Goal: Transaction & Acquisition: Purchase product/service

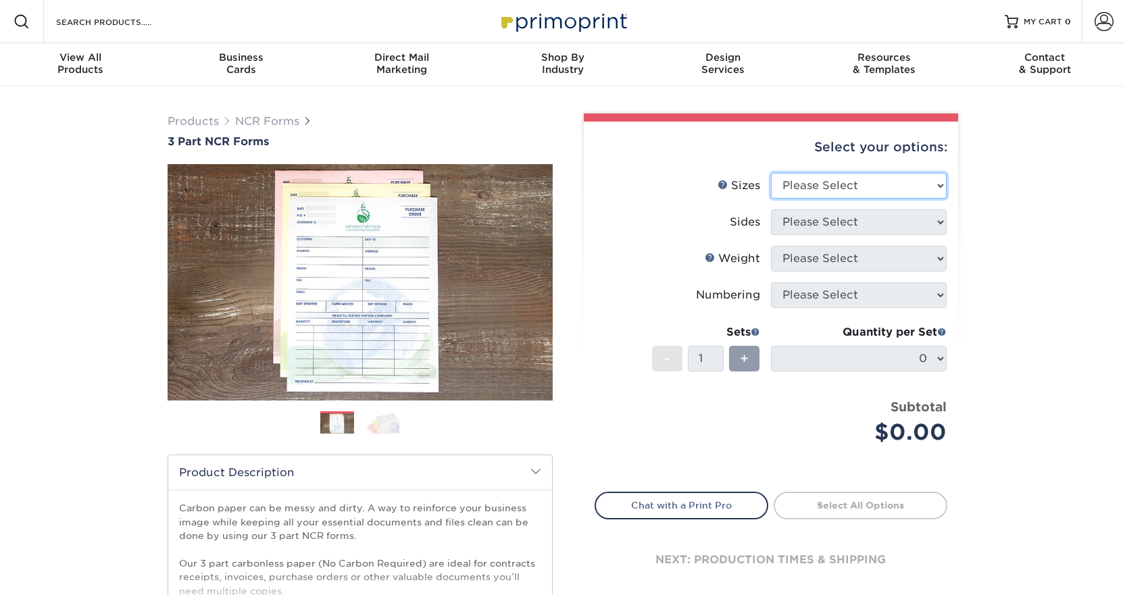
click at [815, 182] on select "Please Select 5.5" x 8.5" 8.5" x 11"" at bounding box center [859, 186] width 176 height 26
select select "8.50x11.00"
click at [771, 173] on select "Please Select 5.5" x 8.5" 8.5" x 11"" at bounding box center [859, 186] width 176 height 26
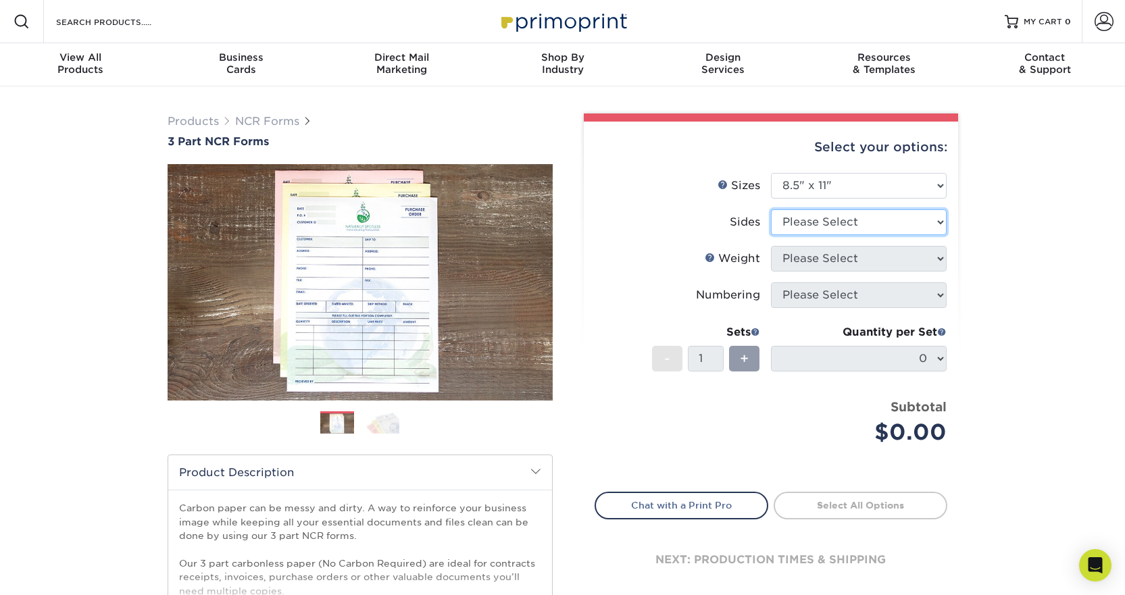
click at [804, 228] on select "Please Select Black & White (1/0) Full Color (4/0)" at bounding box center [859, 222] width 176 height 26
select select "32d3c223-f82c-492b-b915-ba065a00862f"
click at [771, 209] on select "Please Select Black & White (1/0) Full Color (4/0)" at bounding box center [859, 222] width 176 height 26
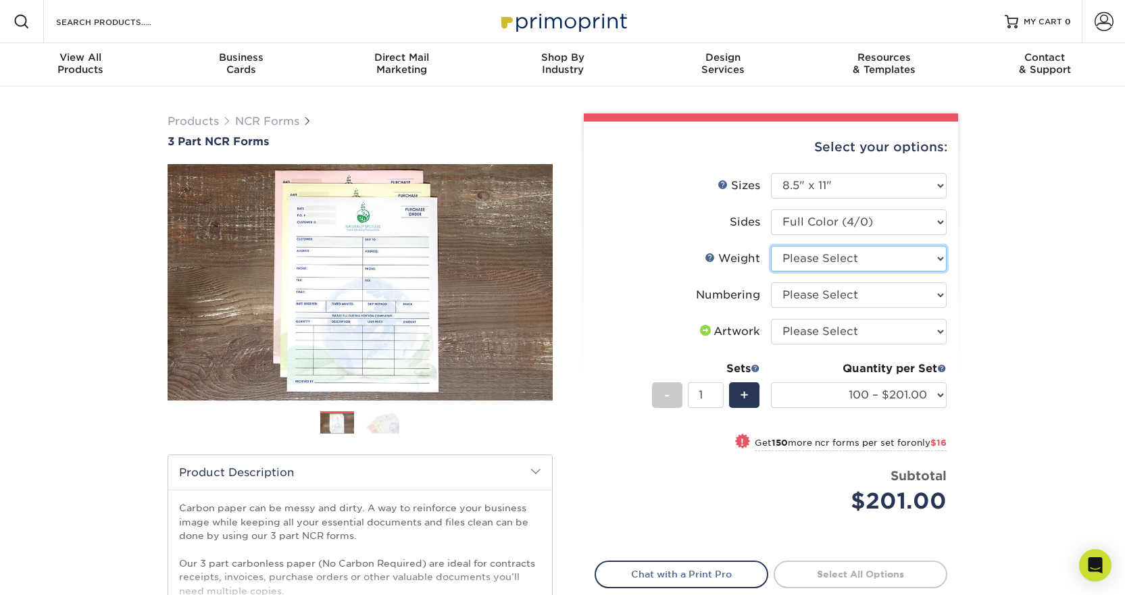
click at [798, 258] on select "Please Select 20LB3P" at bounding box center [859, 259] width 176 height 26
click at [799, 292] on select "Please Select Numbering on the Front only No Numbering" at bounding box center [859, 295] width 176 height 26
click at [800, 333] on select "Please Select I will upload files I need a design - $75" at bounding box center [859, 332] width 176 height 26
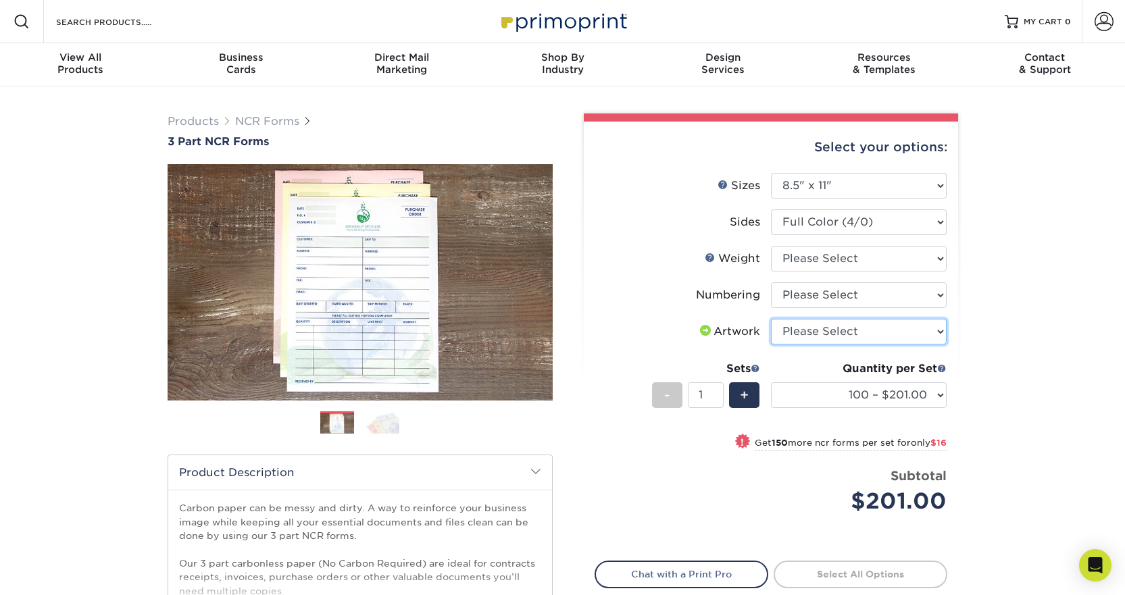
click at [800, 333] on select "Please Select I will upload files I need a design - $75" at bounding box center [859, 332] width 176 height 26
click at [803, 397] on select "100 – $201.00 250 – $217.00 500 – $278.00 1000 – $638.00" at bounding box center [859, 395] width 176 height 26
click at [784, 328] on select "Please Select I will upload files I need a design - $75" at bounding box center [859, 332] width 176 height 26
click at [787, 305] on select "Please Select Numbering on the Front only No Numbering" at bounding box center [859, 295] width 176 height 26
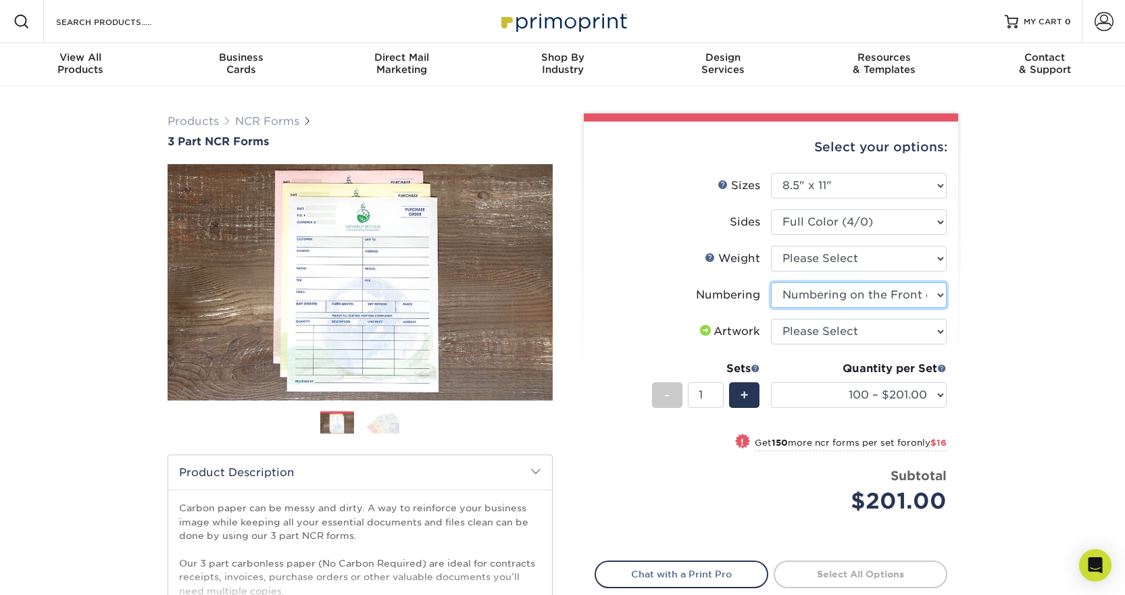
click at [771, 282] on select "Please Select Numbering on the Front only No Numbering" at bounding box center [859, 295] width 176 height 26
click at [821, 288] on select "Please Select Numbering on the Front only No Numbering" at bounding box center [859, 295] width 176 height 26
select select "936c80a5-99b7-47e8-acd6-e5b2b860875a"
click at [771, 282] on select "Please Select Numbering on the Front only No Numbering" at bounding box center [859, 295] width 176 height 26
click at [818, 298] on select "Please Select Numbering on the Front only No Numbering" at bounding box center [859, 295] width 176 height 26
